Goal: Task Accomplishment & Management: Complete application form

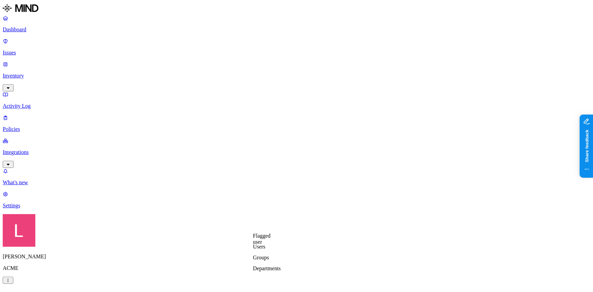
scroll to position [216, 0]
click at [265, 188] on label "Users" at bounding box center [259, 185] width 12 height 6
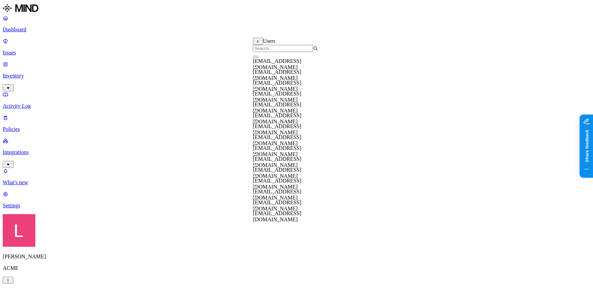
scroll to position [31, 0]
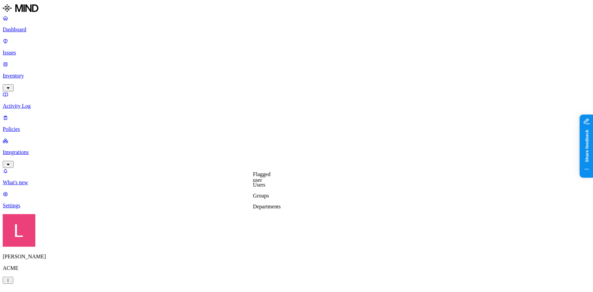
click at [265, 188] on label "Users" at bounding box center [259, 185] width 12 height 6
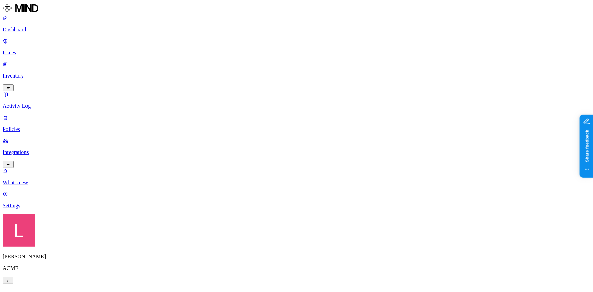
click at [40, 31] on p "Dashboard" at bounding box center [296, 29] width 587 height 6
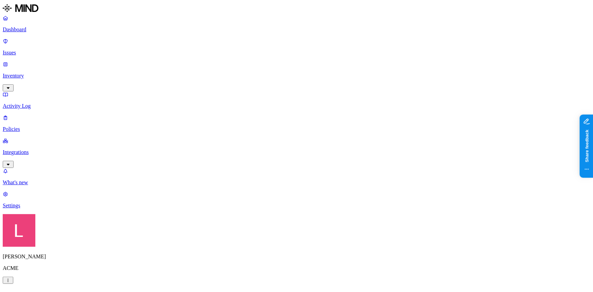
drag, startPoint x: 164, startPoint y: 201, endPoint x: 223, endPoint y: 204, distance: 59.5
click at [34, 126] on p "Policies" at bounding box center [296, 129] width 587 height 6
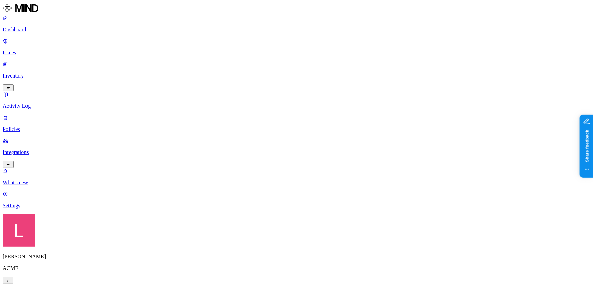
click at [42, 149] on p "Integrations" at bounding box center [296, 152] width 587 height 6
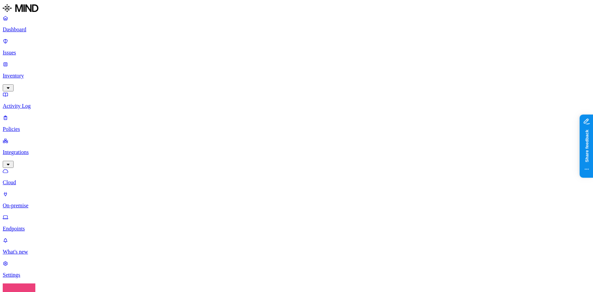
click at [41, 225] on p "Endpoints" at bounding box center [296, 228] width 587 height 6
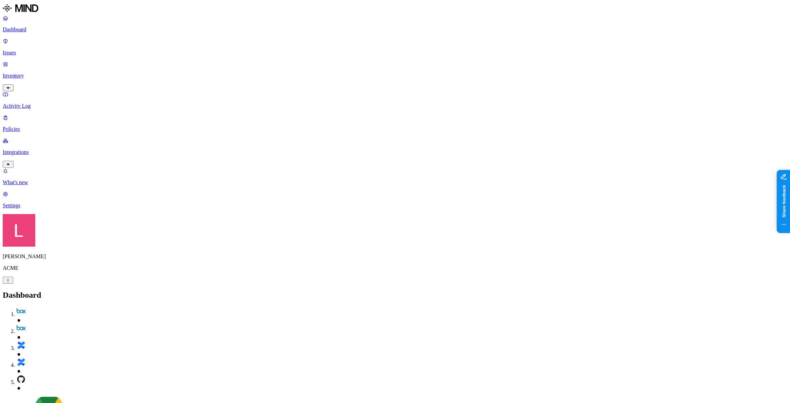
click at [202, 290] on h2 "Dashboard" at bounding box center [395, 294] width 785 height 9
drag, startPoint x: 39, startPoint y: 170, endPoint x: 43, endPoint y: 170, distance: 3.8
click at [39, 170] on nav "Dashboard Issues Inventory Activity Log Policies Integrations What's new 1 Sett…" at bounding box center [395, 112] width 785 height 194
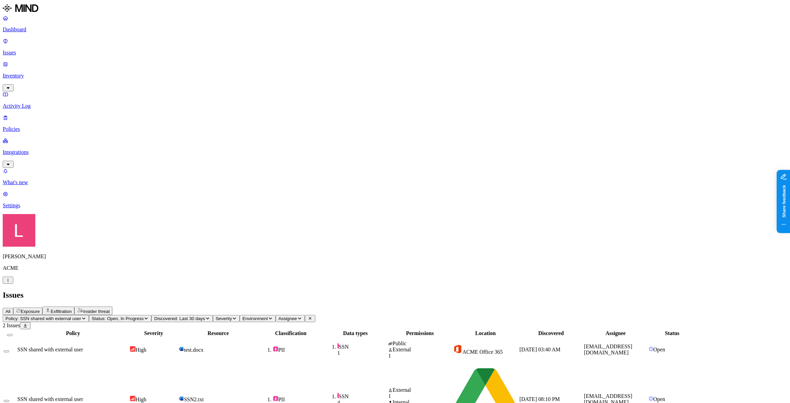
click at [129, 396] on div "SSN shared with external user" at bounding box center [72, 399] width 111 height 6
click at [33, 29] on p "Dashboard" at bounding box center [395, 29] width 785 height 6
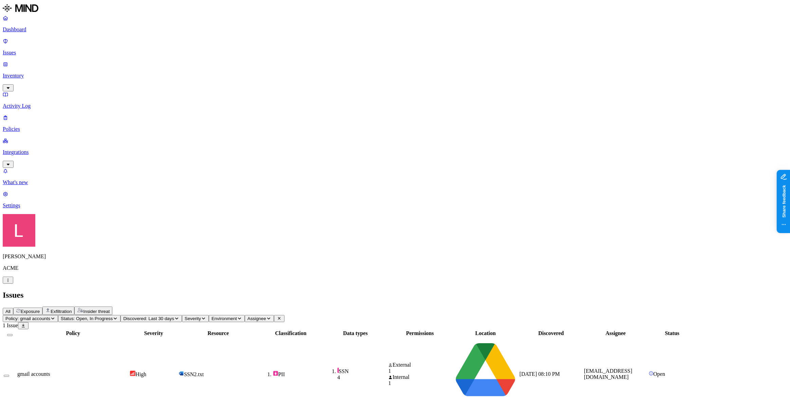
click at [204, 371] on span "SSN2.txt" at bounding box center [194, 374] width 20 height 6
click at [34, 30] on p "Dashboard" at bounding box center [395, 29] width 785 height 6
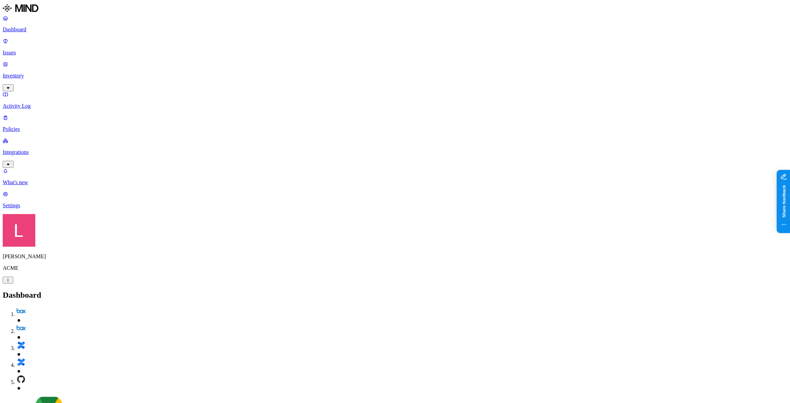
drag, startPoint x: 616, startPoint y: 26, endPoint x: 645, endPoint y: 29, distance: 29.0
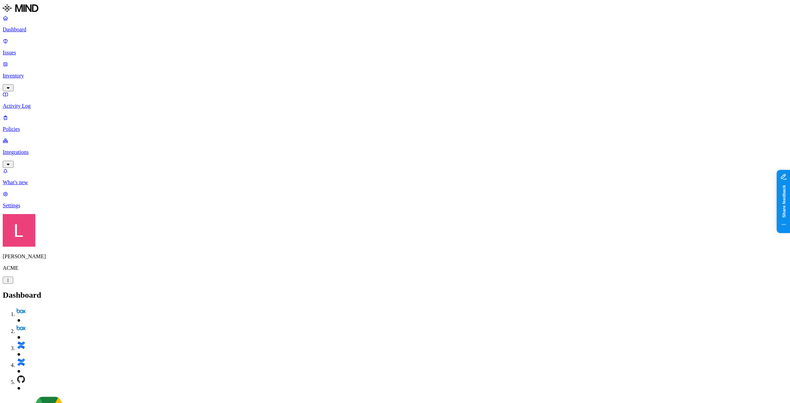
drag, startPoint x: 645, startPoint y: 29, endPoint x: 664, endPoint y: 29, distance: 19.4
click at [28, 126] on p "Policies" at bounding box center [395, 129] width 785 height 6
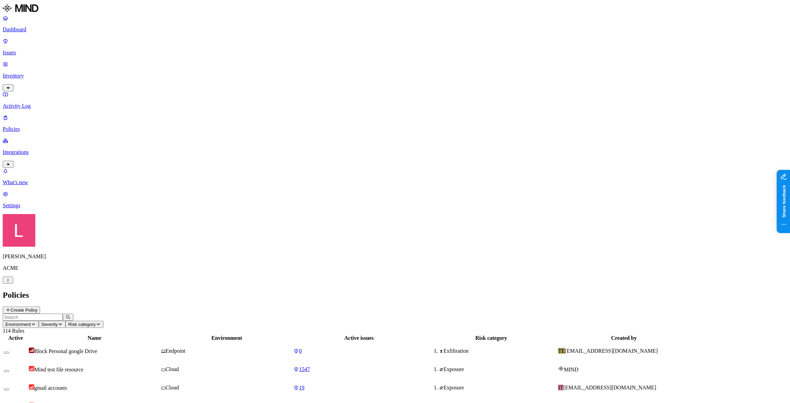
click at [11, 308] on icon at bounding box center [7, 310] width 5 height 4
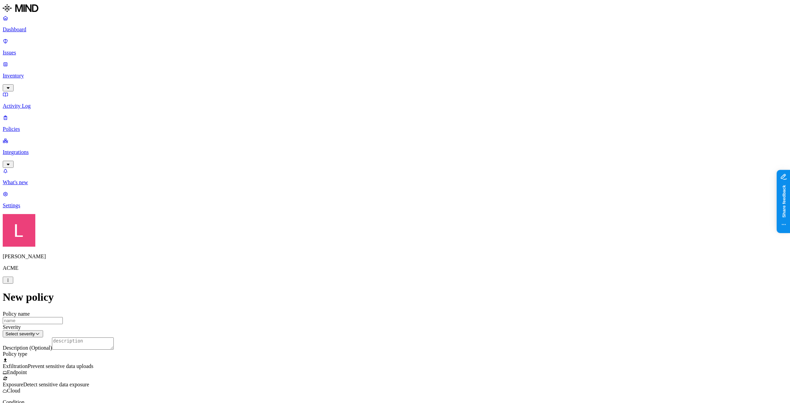
scroll to position [92, 0]
click at [363, 215] on label "Classification" at bounding box center [360, 212] width 30 height 6
click at [89, 381] on span "Detect sensitive data exposure" at bounding box center [56, 384] width 66 height 6
click at [93, 363] on span "Prevent sensitive data uploads" at bounding box center [61, 366] width 66 height 6
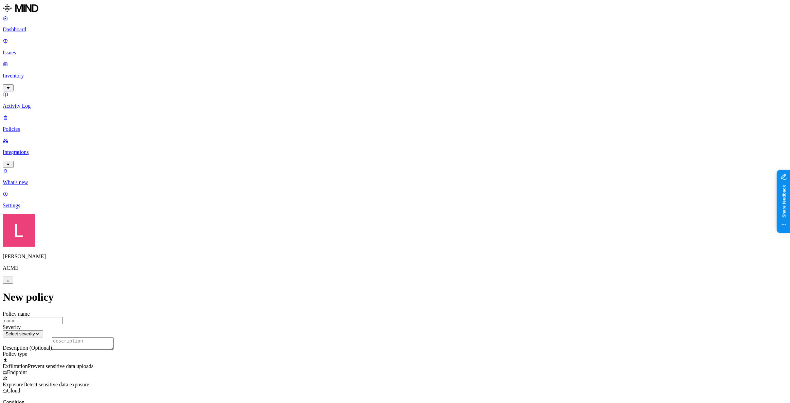
click at [363, 215] on label "Classification" at bounding box center [360, 212] width 30 height 6
click at [354, 280] on div "Secret" at bounding box center [377, 276] width 65 height 19
click at [349, 272] on button "button" at bounding box center [347, 271] width 5 height 2
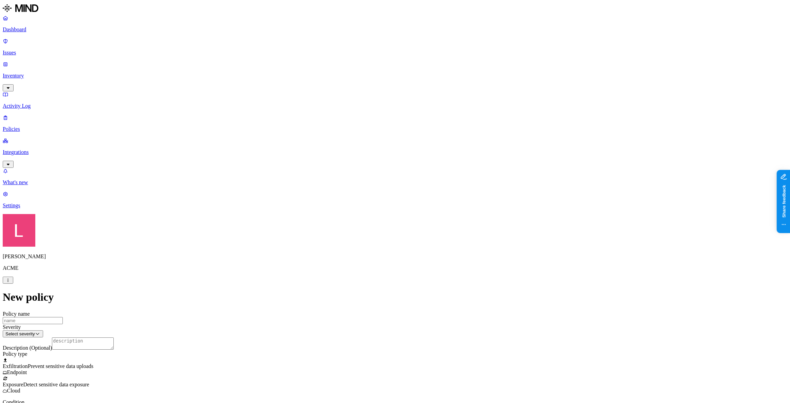
click at [38, 27] on p "Dashboard" at bounding box center [395, 29] width 785 height 6
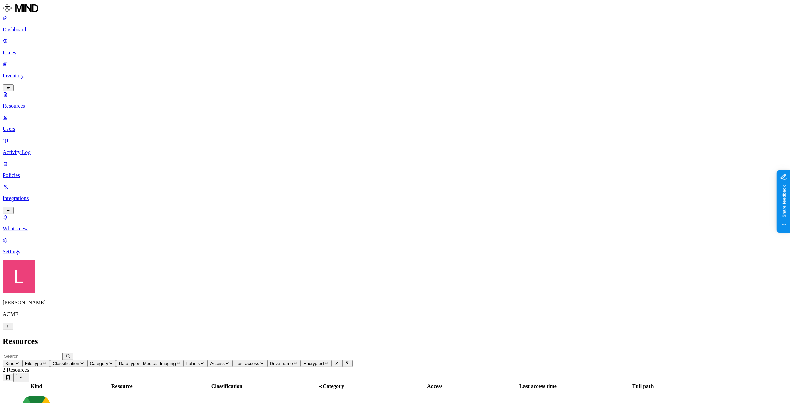
click at [41, 30] on p "Dashboard" at bounding box center [395, 29] width 785 height 6
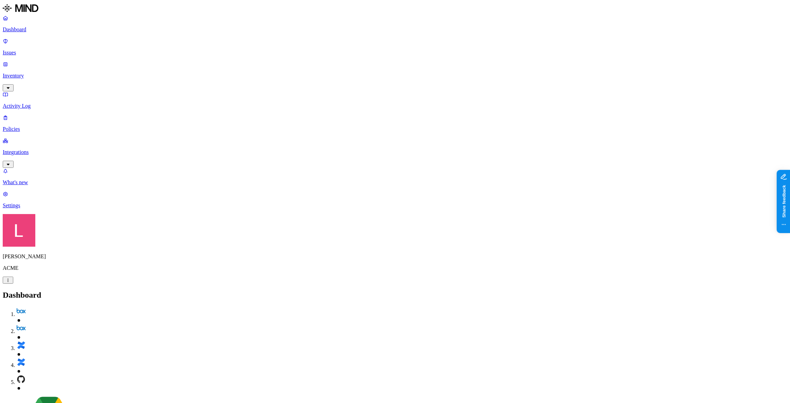
click at [32, 126] on p "Policies" at bounding box center [395, 129] width 785 height 6
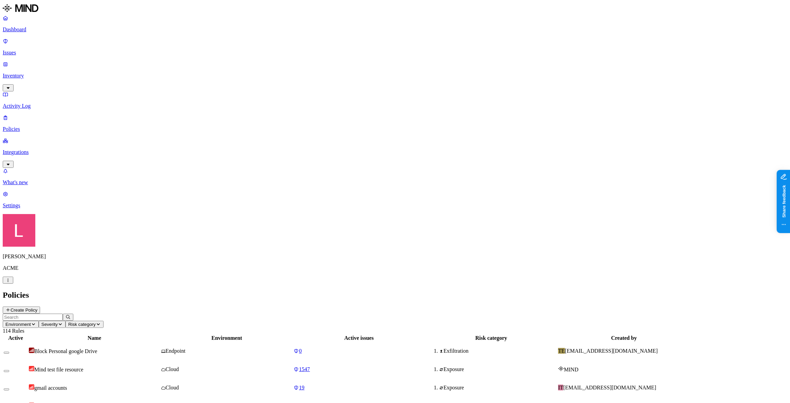
click at [757, 290] on div "Policies Create Policy" at bounding box center [395, 301] width 785 height 23
click at [40, 306] on button "Create Policy" at bounding box center [21, 309] width 37 height 7
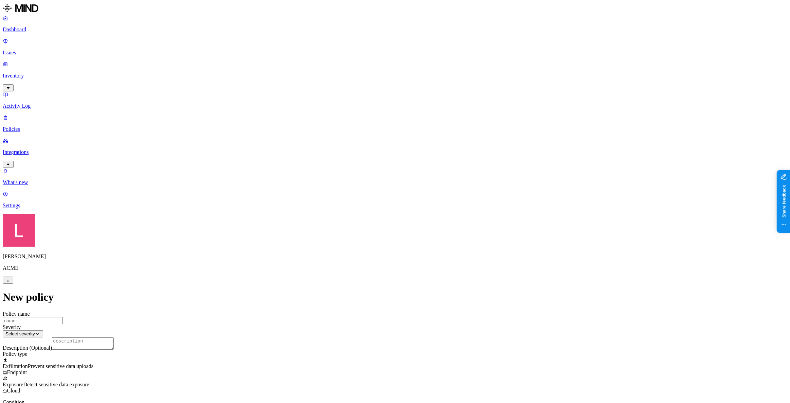
scroll to position [61, 0]
click at [357, 246] on label "Classification" at bounding box center [360, 243] width 30 height 6
click at [350, 303] on button "button" at bounding box center [347, 302] width 5 height 2
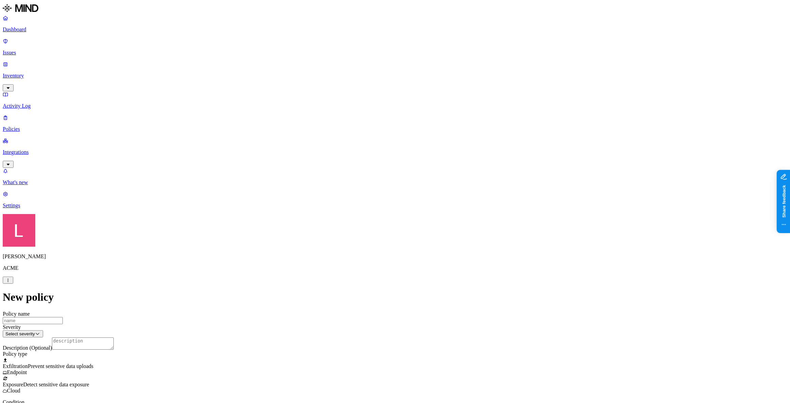
click at [374, 288] on label "Web Domain" at bounding box center [366, 285] width 18 height 12
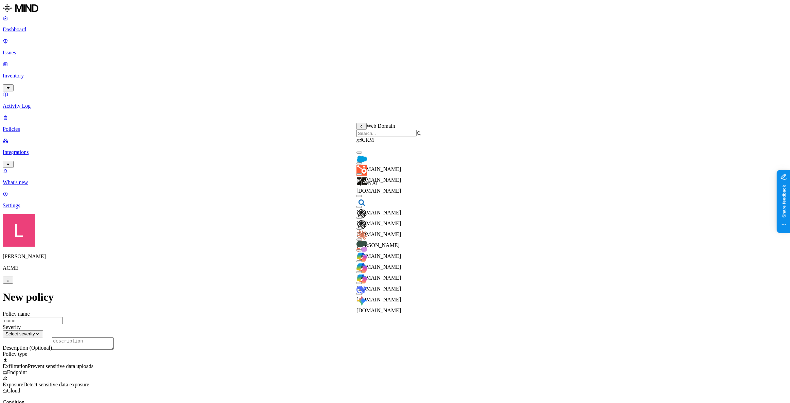
click at [362, 153] on button "button" at bounding box center [359, 152] width 5 height 2
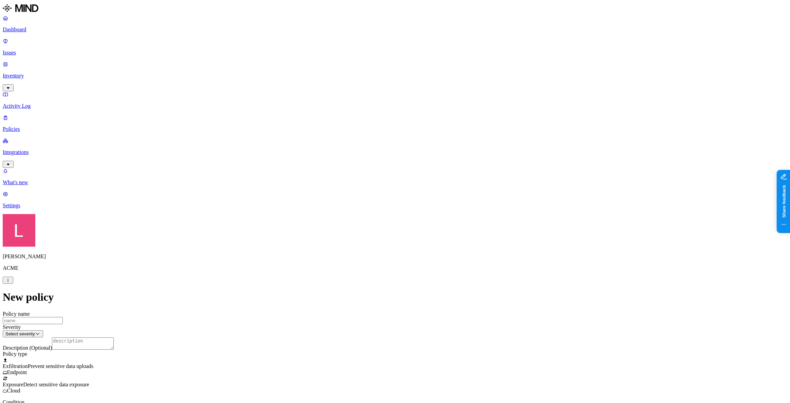
click at [374, 313] on label "Web Domain" at bounding box center [366, 314] width 18 height 12
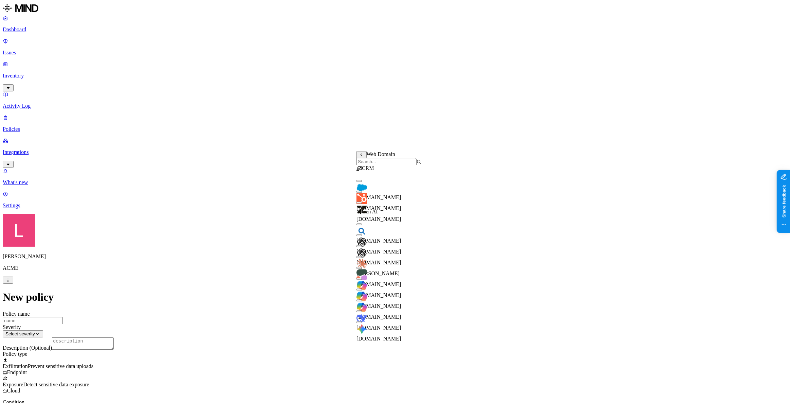
click at [362, 258] on button "button" at bounding box center [359, 257] width 5 height 2
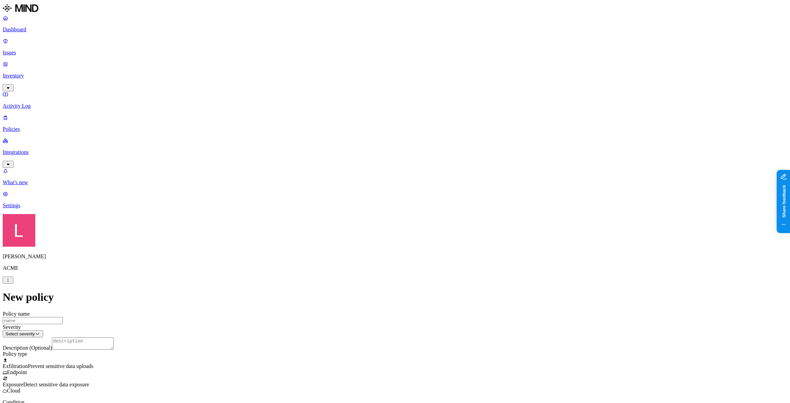
click at [410, 314] on label "AND" at bounding box center [404, 311] width 12 height 6
click at [417, 336] on label "Account type" at bounding box center [407, 332] width 18 height 12
click at [423, 310] on label "Unmanaged" at bounding box center [411, 307] width 26 height 6
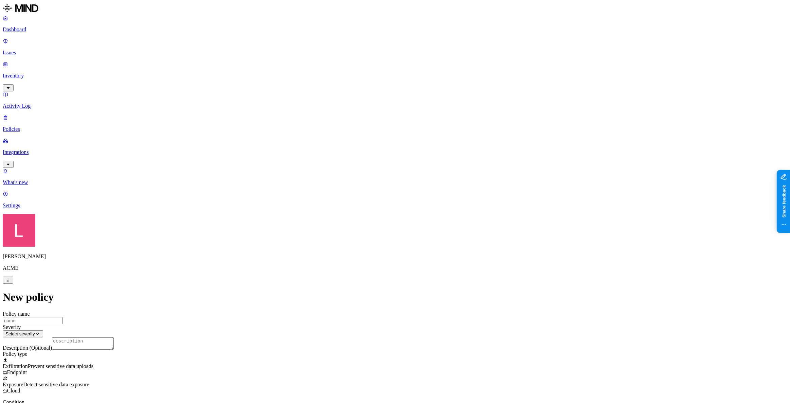
click at [368, 245] on label "Web Category" at bounding box center [367, 241] width 20 height 12
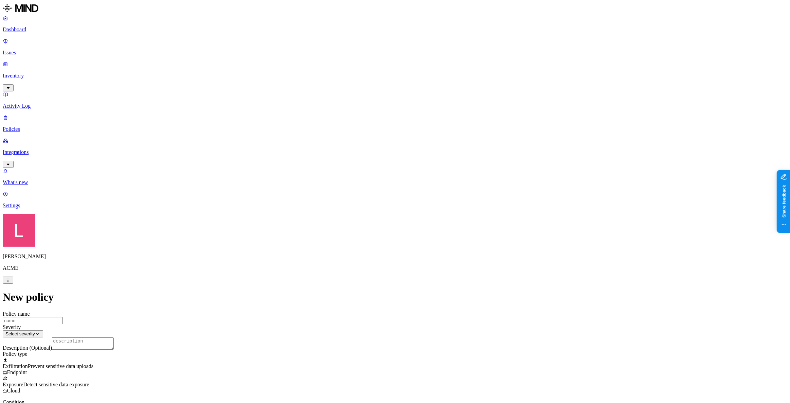
click at [370, 253] on label "Web Domain" at bounding box center [366, 252] width 18 height 12
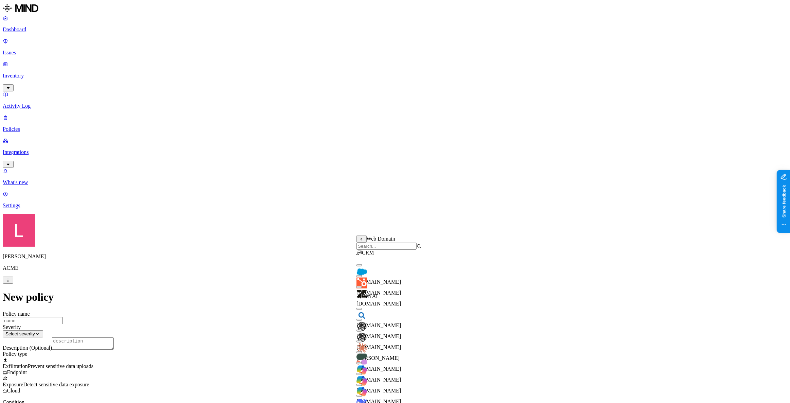
click at [387, 249] on input "search" at bounding box center [387, 245] width 60 height 7
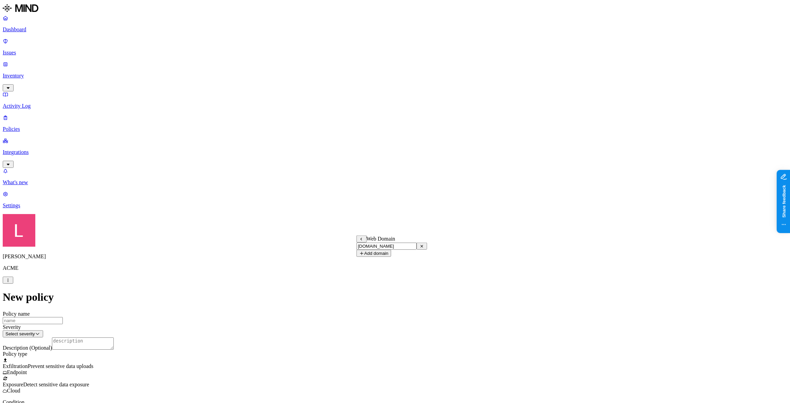
type input "gmail.com"
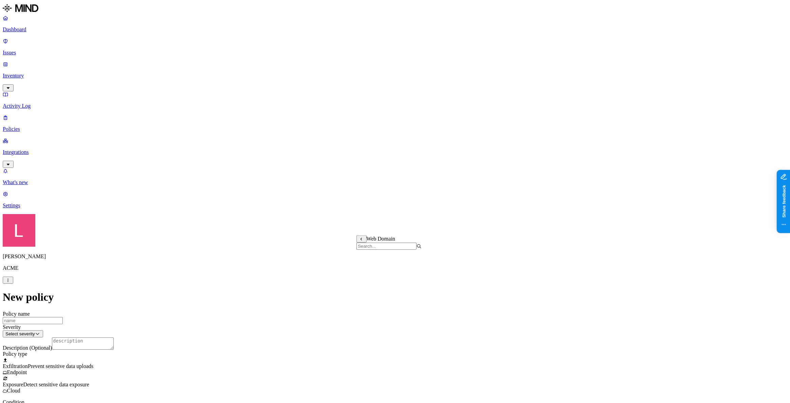
click at [479, 252] on label "AND" at bounding box center [474, 249] width 12 height 6
click at [487, 275] on label "Account type" at bounding box center [477, 270] width 18 height 12
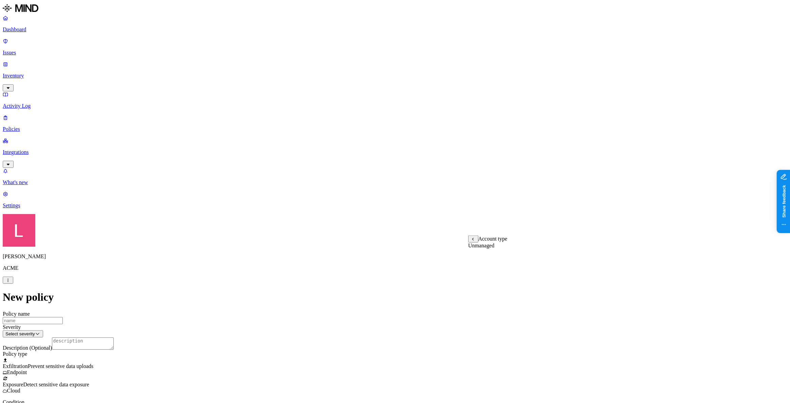
click at [494, 248] on label "Unmanaged" at bounding box center [481, 245] width 26 height 6
click at [407, 195] on label "AND" at bounding box center [401, 192] width 12 height 6
click at [416, 202] on label "Data type" at bounding box center [405, 199] width 21 height 6
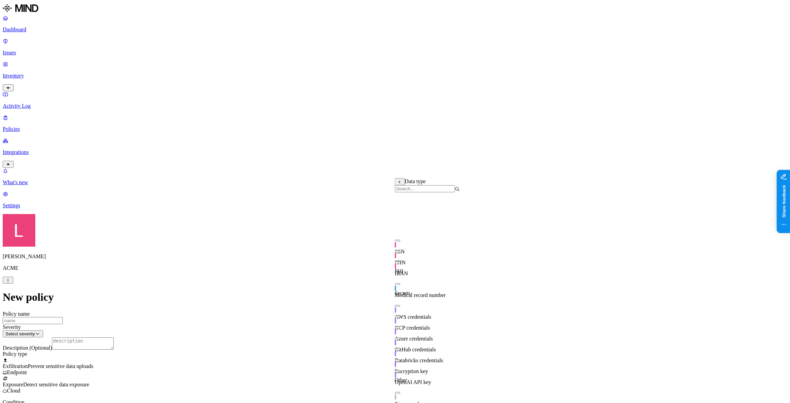
scroll to position [99, 0]
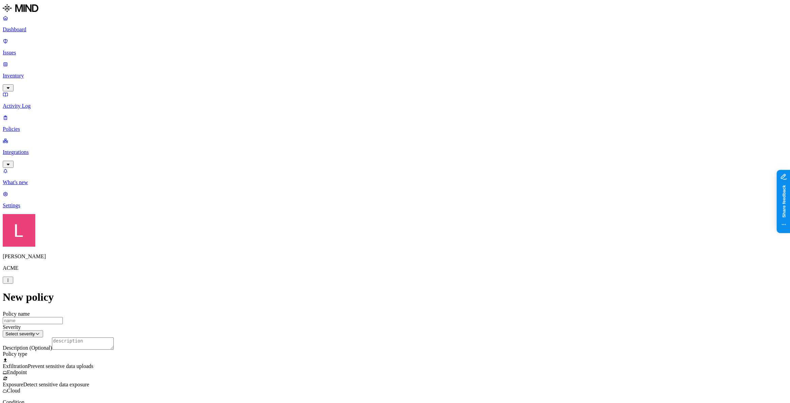
click at [89, 381] on span "Detect sensitive data exposure" at bounding box center [56, 384] width 66 height 6
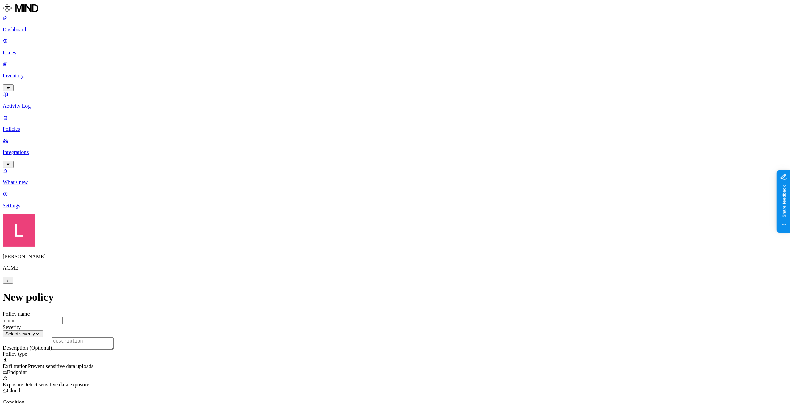
drag, startPoint x: 336, startPoint y: 190, endPoint x: 319, endPoint y: 191, distance: 17.0
click at [37, 31] on p "Dashboard" at bounding box center [395, 29] width 785 height 6
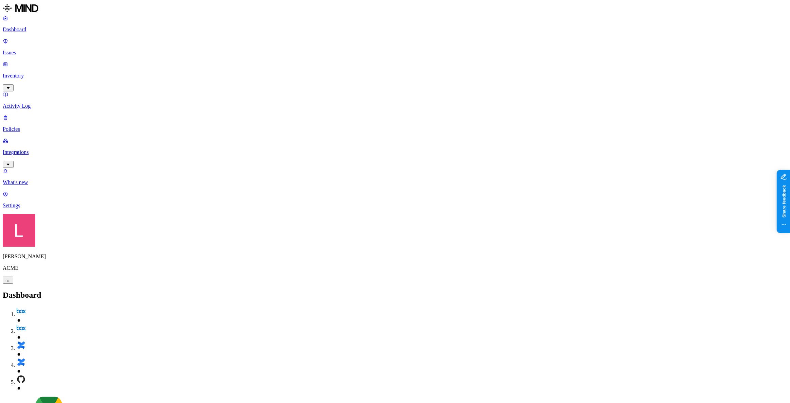
click at [46, 149] on p "Integrations" at bounding box center [395, 152] width 785 height 6
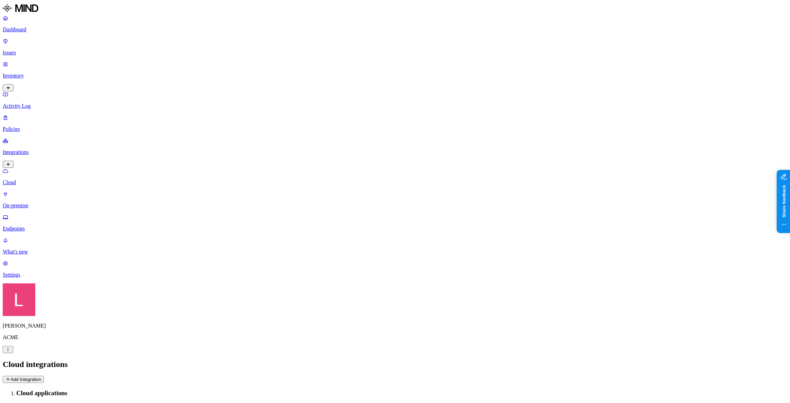
click at [44, 376] on button "Add Integration" at bounding box center [23, 379] width 41 height 7
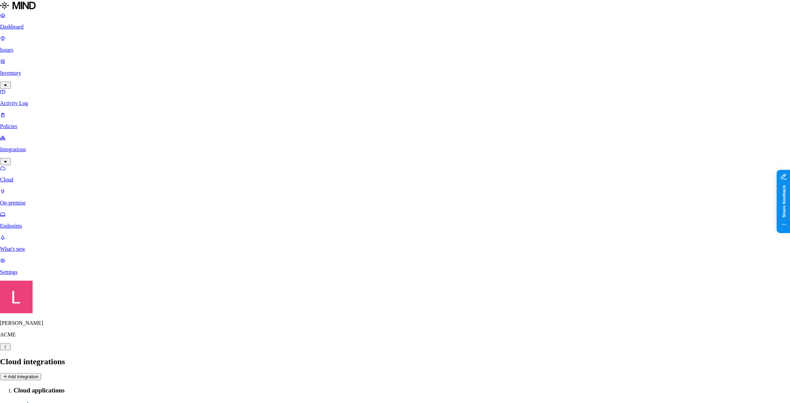
scroll to position [12, 0]
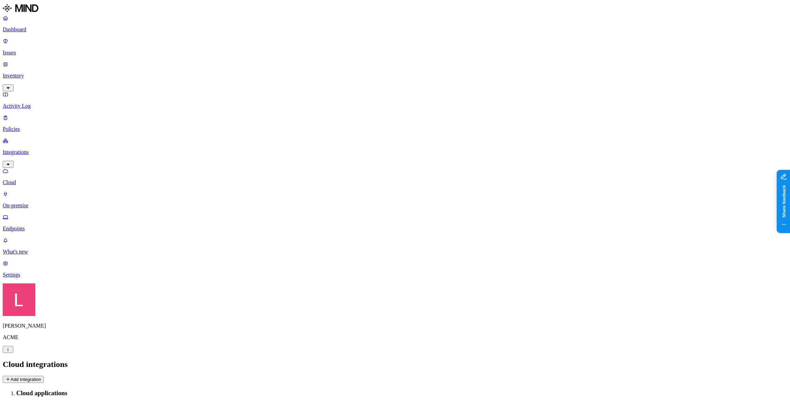
click at [32, 33] on link "Dashboard" at bounding box center [395, 24] width 785 height 18
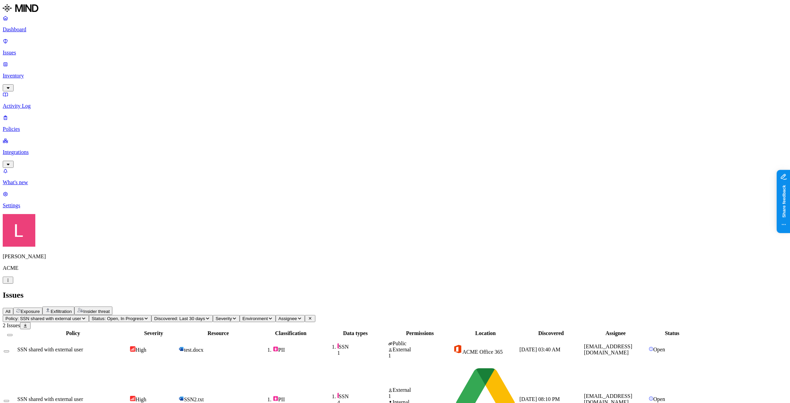
click at [110, 307] on div "Insider threat" at bounding box center [93, 310] width 33 height 6
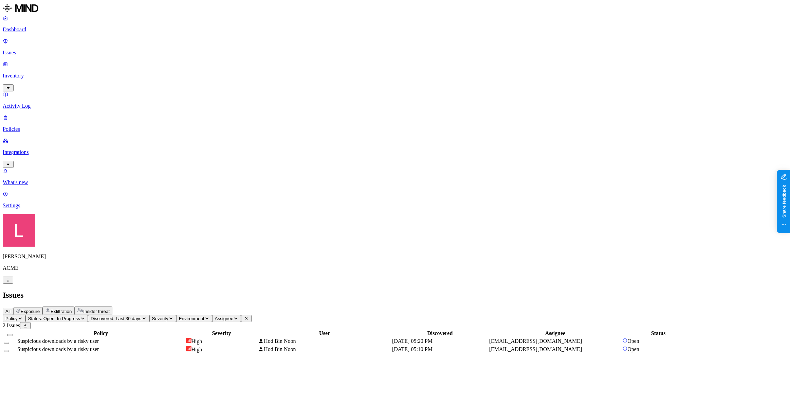
click at [40, 309] on span "Exposure" at bounding box center [30, 311] width 19 height 5
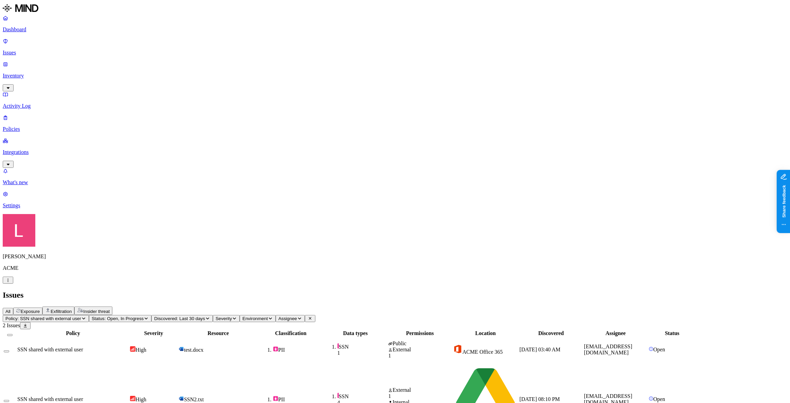
click at [39, 33] on p "Dashboard" at bounding box center [395, 29] width 785 height 6
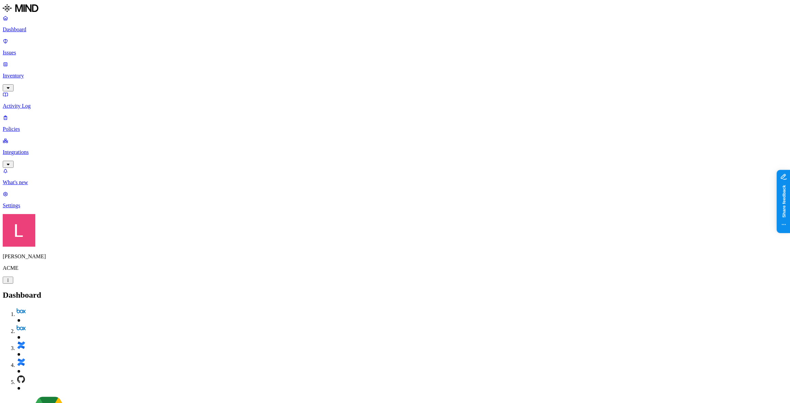
click at [39, 114] on link "Policies" at bounding box center [395, 123] width 785 height 18
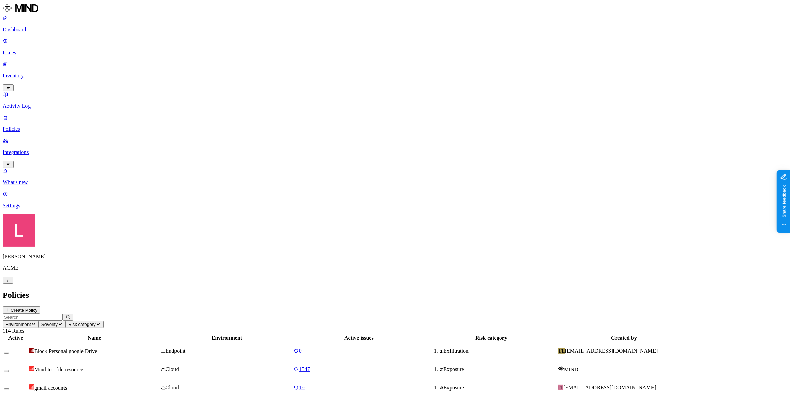
click at [11, 308] on icon at bounding box center [7, 310] width 5 height 4
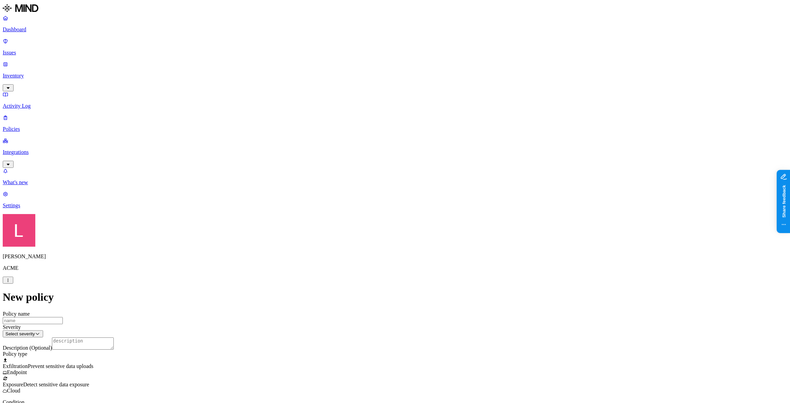
click at [89, 381] on span "Detect sensitive data exposure" at bounding box center [56, 384] width 66 height 6
click at [358, 215] on label "Classification" at bounding box center [360, 212] width 30 height 6
click at [350, 251] on button "button" at bounding box center [347, 250] width 5 height 2
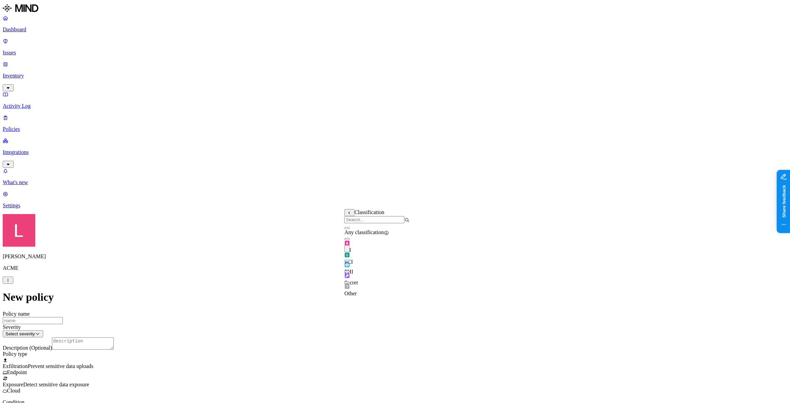
click at [359, 267] on label "Public access" at bounding box center [352, 265] width 14 height 12
click at [378, 256] on label "Anyone with link" at bounding box center [362, 251] width 34 height 12
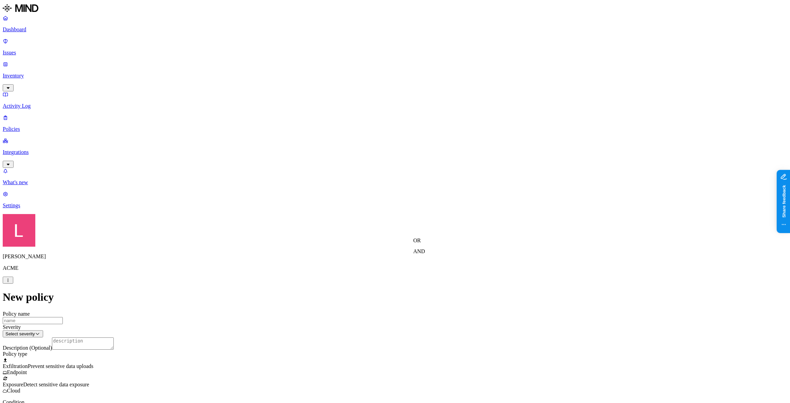
click at [424, 254] on label "AND" at bounding box center [419, 251] width 12 height 6
click at [427, 286] on label "Risky user access" at bounding box center [420, 286] width 14 height 18
click at [429, 250] on label "True" at bounding box center [421, 248] width 16 height 6
click at [364, 295] on label "Specific application" at bounding box center [357, 294] width 24 height 12
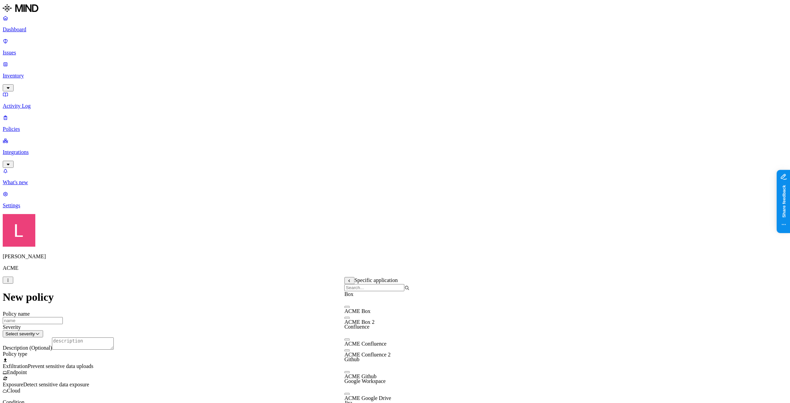
click at [364, 277] on div "Specific application" at bounding box center [377, 284] width 65 height 14
click at [355, 283] on label "Application type" at bounding box center [358, 283] width 26 height 12
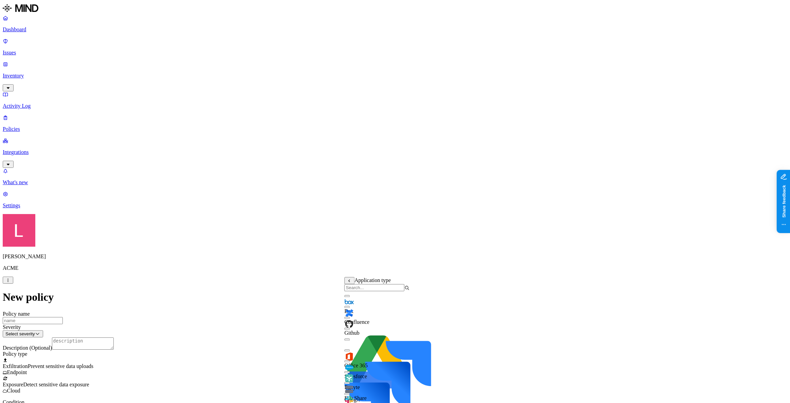
click at [350, 351] on button "button" at bounding box center [347, 350] width 5 height 2
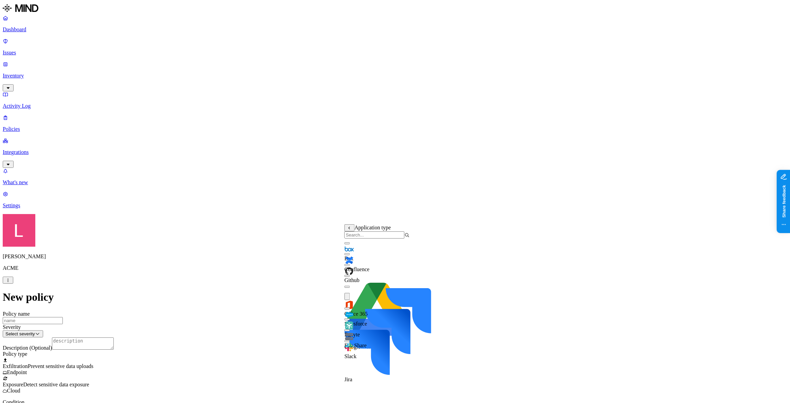
scroll to position [0, 0]
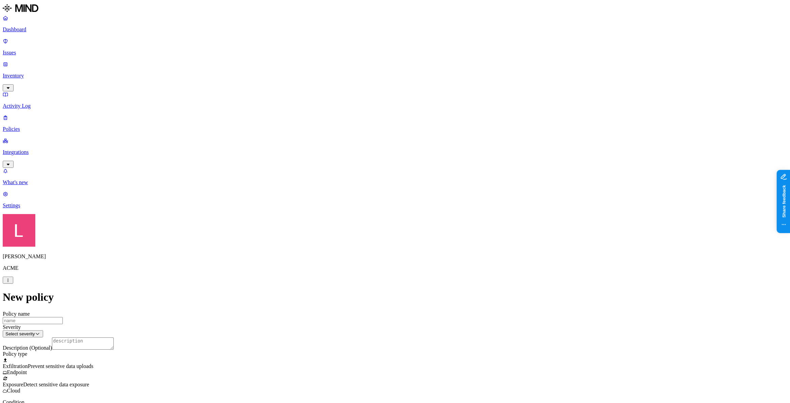
click at [33, 31] on p "Dashboard" at bounding box center [395, 29] width 785 height 6
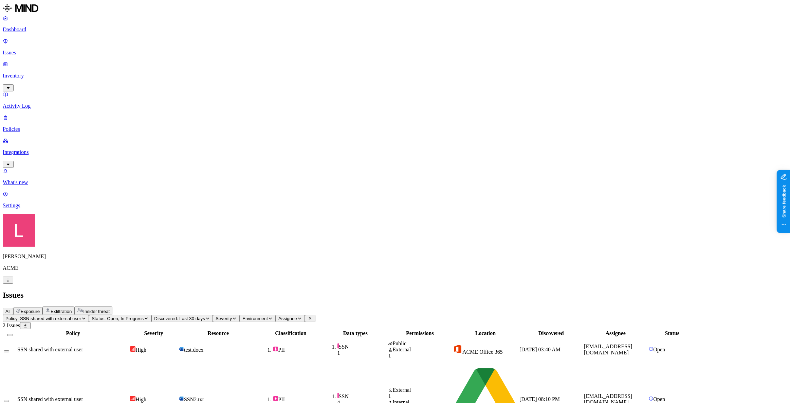
click at [129, 396] on div "SSN shared with external user" at bounding box center [72, 399] width 111 height 6
drag, startPoint x: 607, startPoint y: 255, endPoint x: 722, endPoint y: 253, distance: 115.1
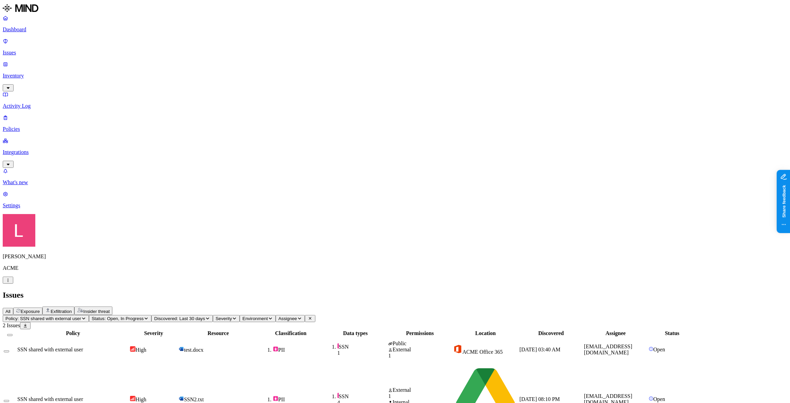
drag, startPoint x: 606, startPoint y: 313, endPoint x: 686, endPoint y: 310, distance: 79.8
click at [203, 347] on span "test.docx" at bounding box center [191, 350] width 25 height 6
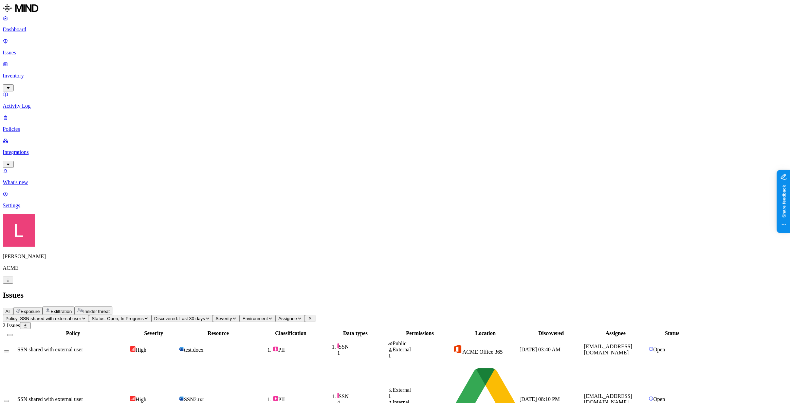
click at [29, 31] on p "Dashboard" at bounding box center [395, 29] width 785 height 6
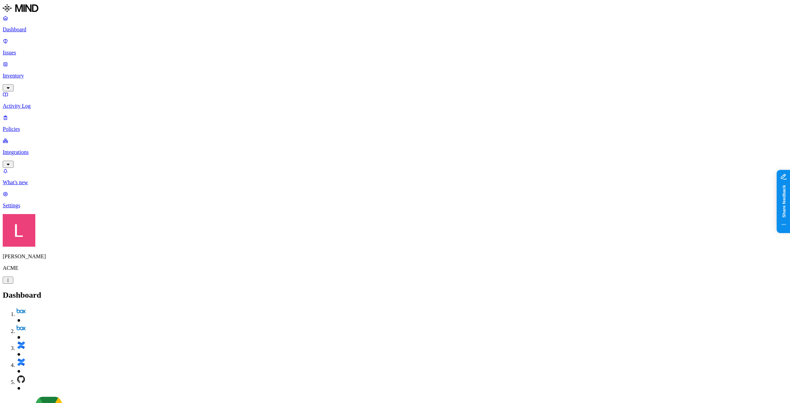
click at [32, 126] on p "Policies" at bounding box center [395, 129] width 785 height 6
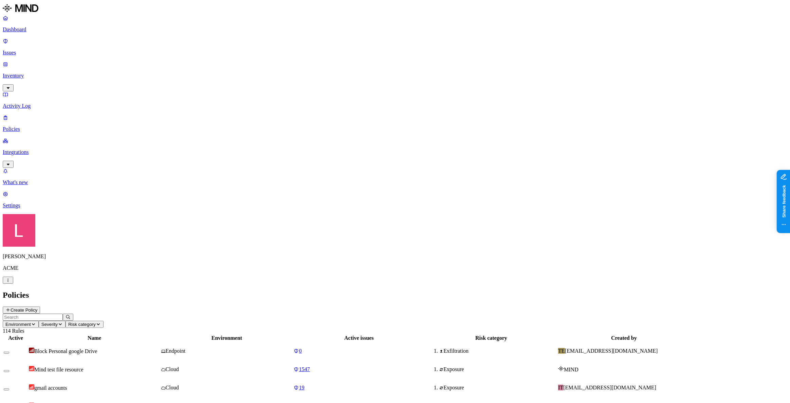
click at [40, 306] on button "Create Policy" at bounding box center [21, 309] width 37 height 7
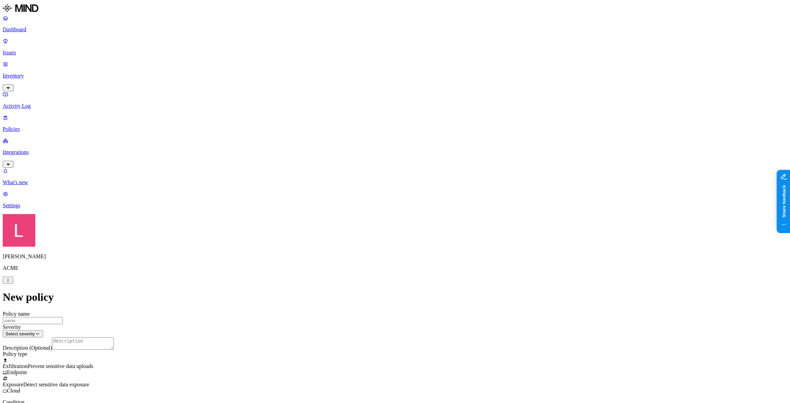
scroll to position [154, 0]
click at [362, 153] on label "Classification" at bounding box center [360, 150] width 30 height 6
click at [350, 200] on button "button" at bounding box center [347, 199] width 5 height 2
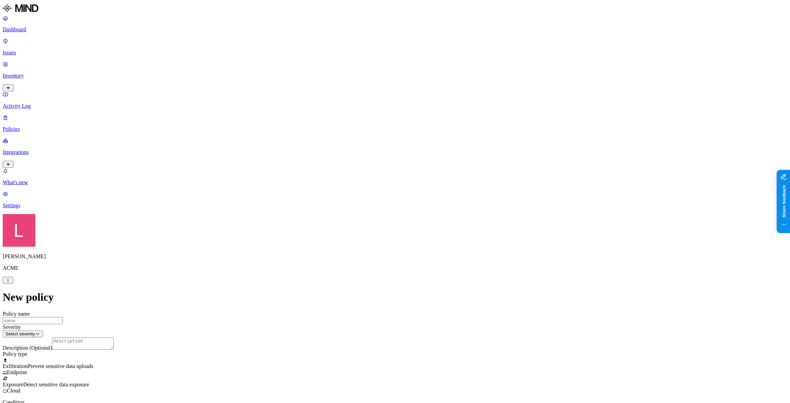
click at [372, 183] on label "Web Category" at bounding box center [367, 182] width 20 height 12
click at [362, 196] on button "button" at bounding box center [359, 195] width 5 height 2
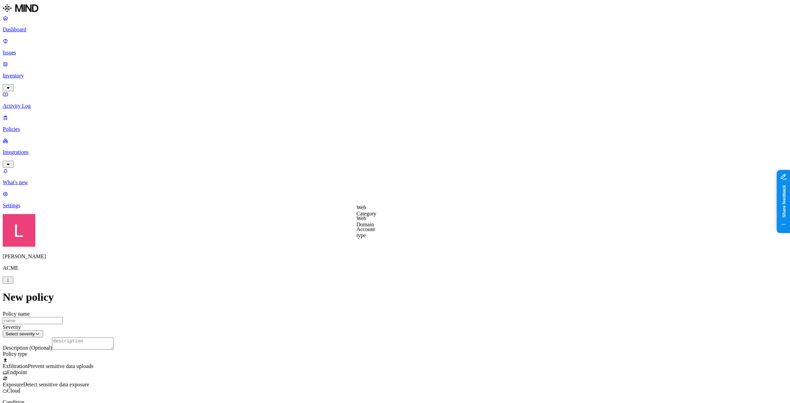
click at [376, 212] on label "Web Category" at bounding box center [367, 210] width 20 height 12
click at [366, 264] on div "Cloud storage" at bounding box center [389, 260] width 65 height 18
click at [392, 298] on html "Dashboard Issues Inventory Activity Log Policies Integrations What's new 1 Sett…" at bounding box center [395, 385] width 790 height 771
click at [373, 298] on html "Dashboard Issues Inventory Activity Log Policies Integrations What's new 1 Sett…" at bounding box center [395, 385] width 790 height 771
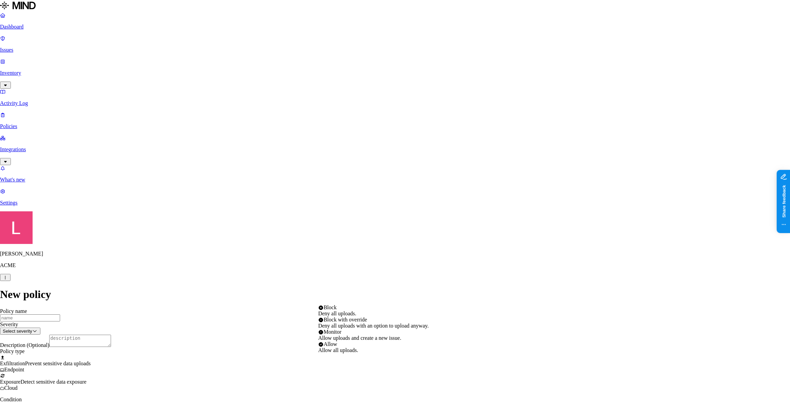
select select "3"
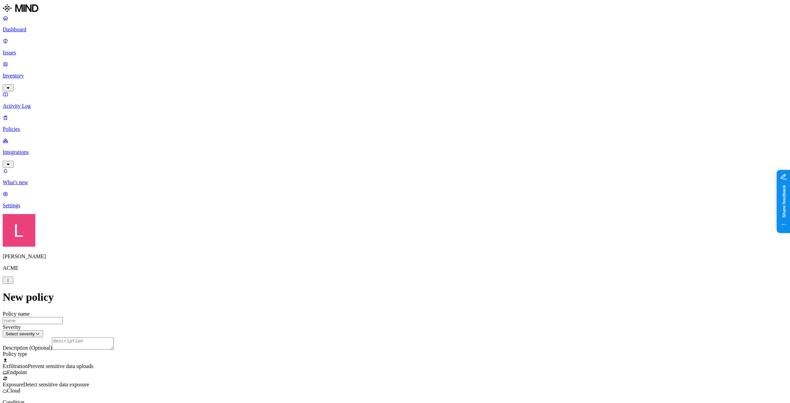
scroll to position [185, 0]
click at [387, 270] on html "Dashboard Issues Inventory Activity Log Policies Integrations What's new 1 Sett…" at bounding box center [395, 385] width 790 height 771
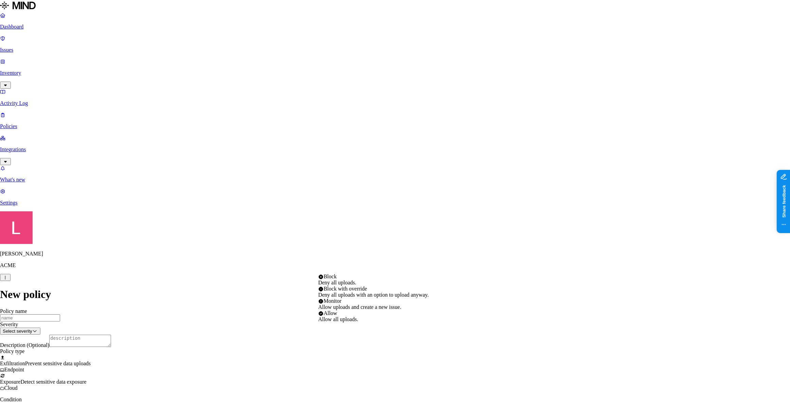
click at [248, 302] on html "Dashboard Issues Inventory Activity Log Policies Integrations What's new 1 Sett…" at bounding box center [395, 384] width 790 height 768
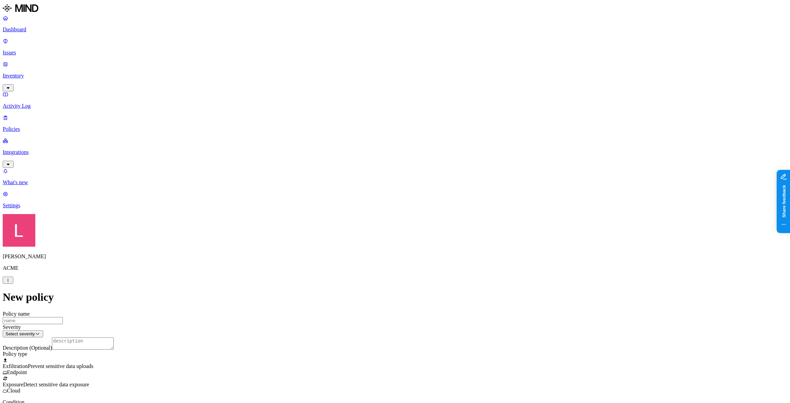
scroll to position [247, 0]
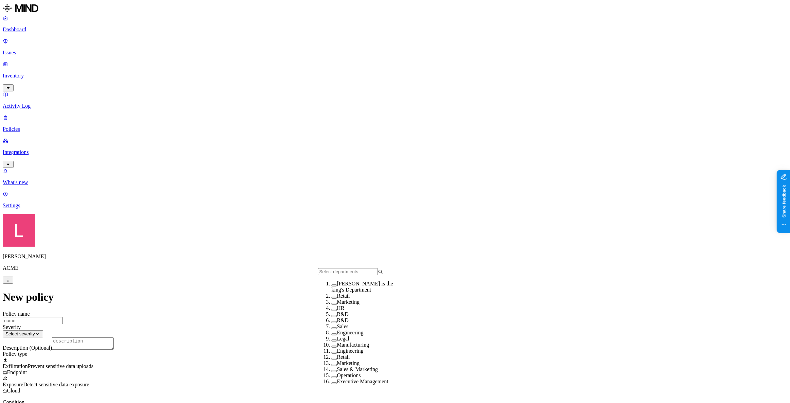
click at [331, 335] on button "button" at bounding box center [333, 334] width 5 height 2
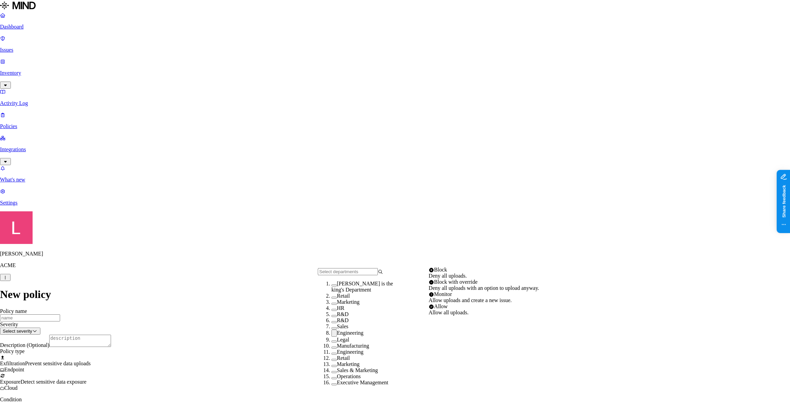
select select "2"
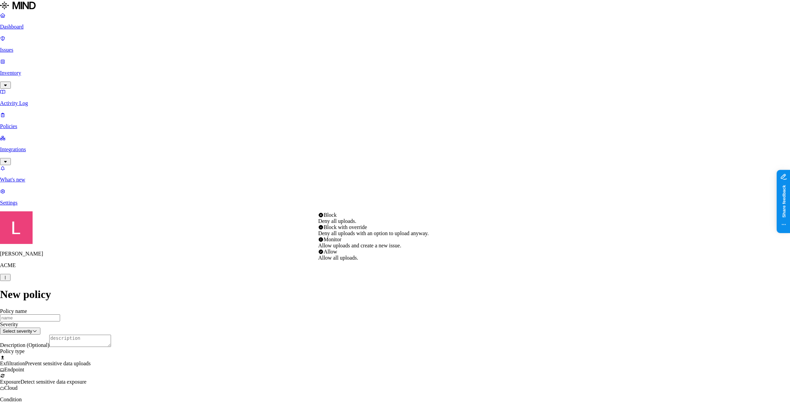
select select "4"
